Goal: Task Accomplishment & Management: Manage account settings

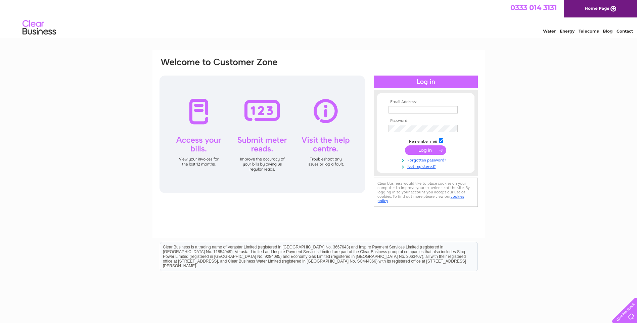
type input "[EMAIL_ADDRESS][DOMAIN_NAME]"
click at [435, 152] on input "submit" at bounding box center [425, 149] width 41 height 9
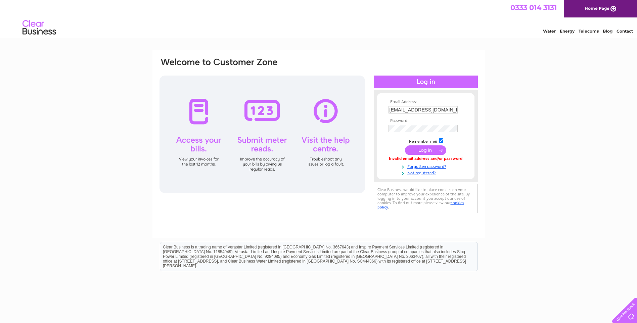
click at [419, 147] on input "submit" at bounding box center [425, 149] width 41 height 9
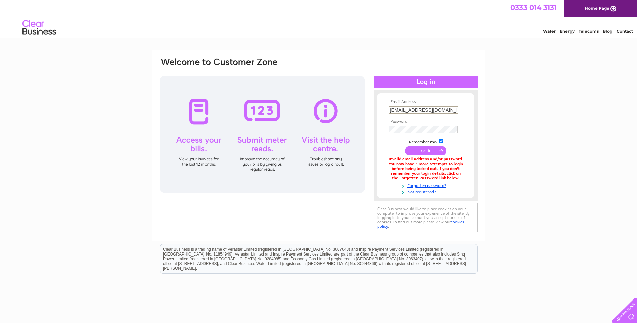
click at [444, 110] on input "[EMAIL_ADDRESS][DOMAIN_NAME]" at bounding box center [423, 110] width 70 height 8
click at [431, 148] on input "submit" at bounding box center [425, 149] width 41 height 9
